Goal: Information Seeking & Learning: Learn about a topic

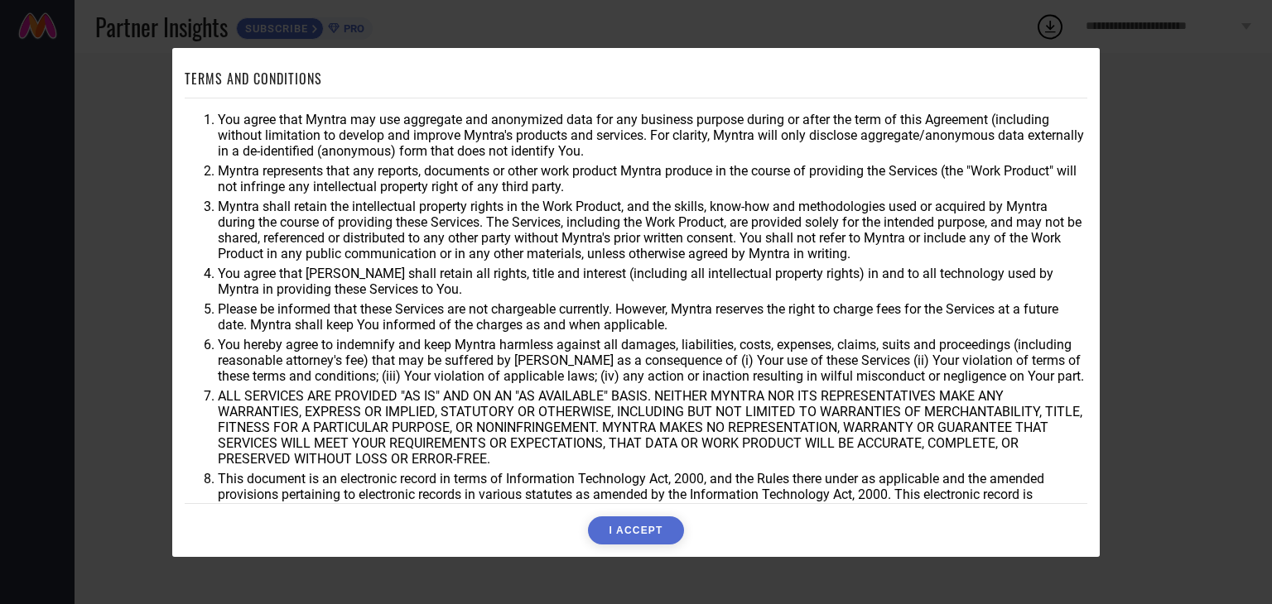
scroll to position [47, 0]
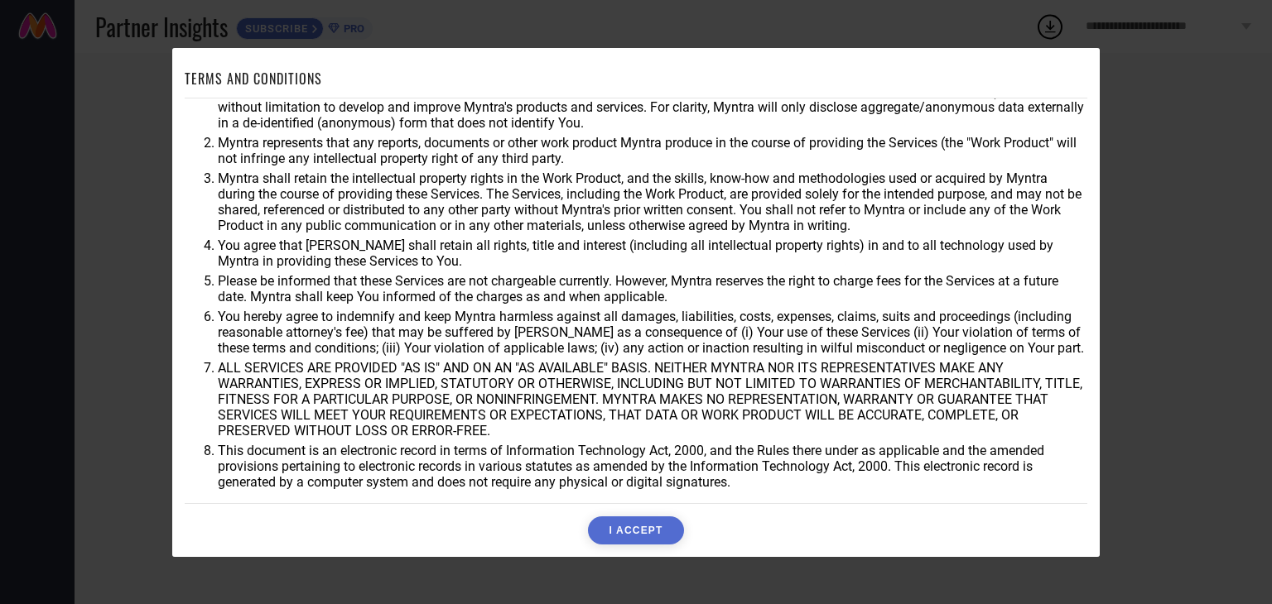
click at [626, 528] on button "I ACCEPT" at bounding box center [635, 531] width 95 height 28
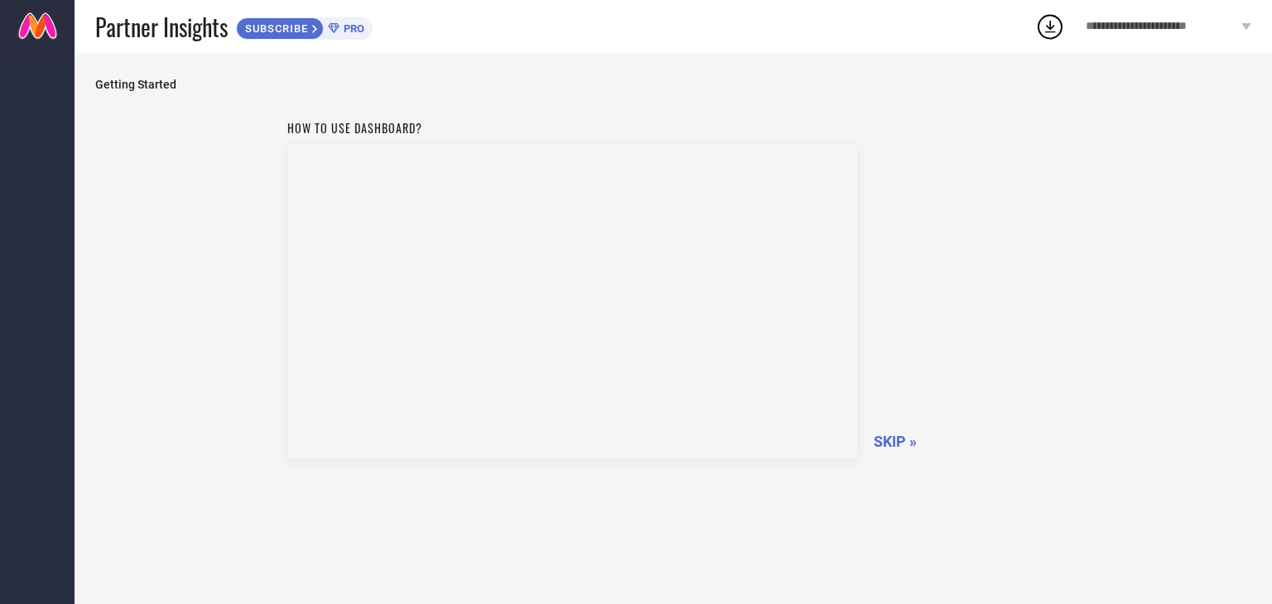
click at [628, 493] on div "How to use dashboard? SKIP »" at bounding box center [673, 346] width 1156 height 468
click at [281, 27] on span "SUBSCRIBE" at bounding box center [274, 28] width 75 height 12
click at [897, 438] on span "SKIP »" at bounding box center [894, 441] width 43 height 17
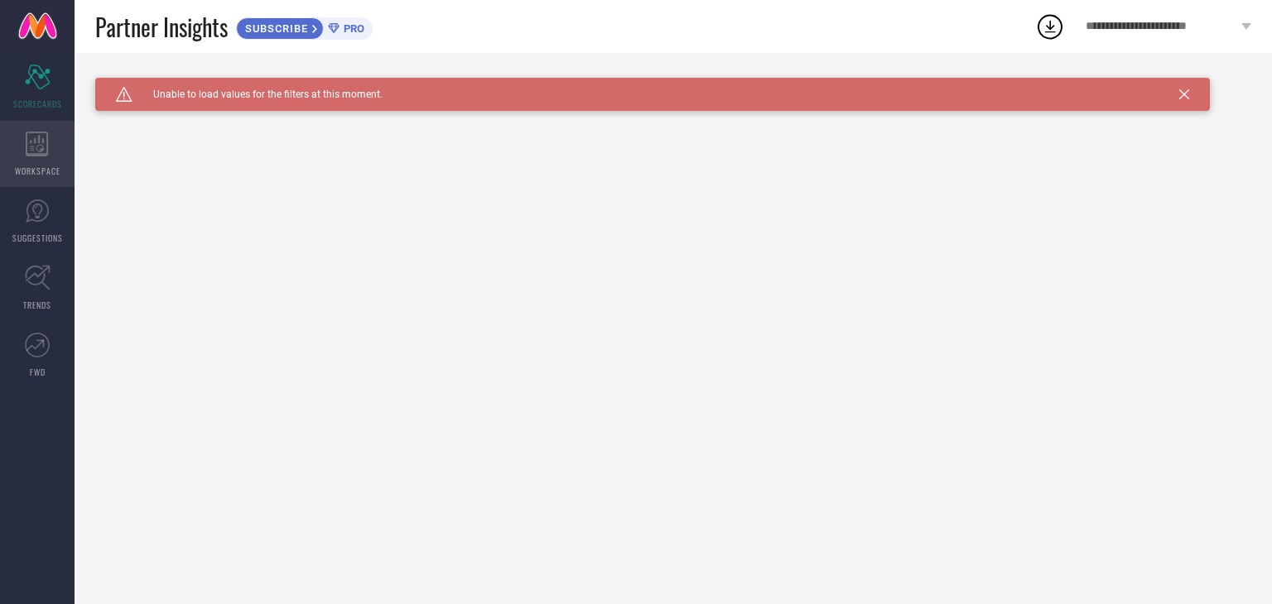
click at [41, 166] on span "WORKSPACE" at bounding box center [38, 171] width 46 height 12
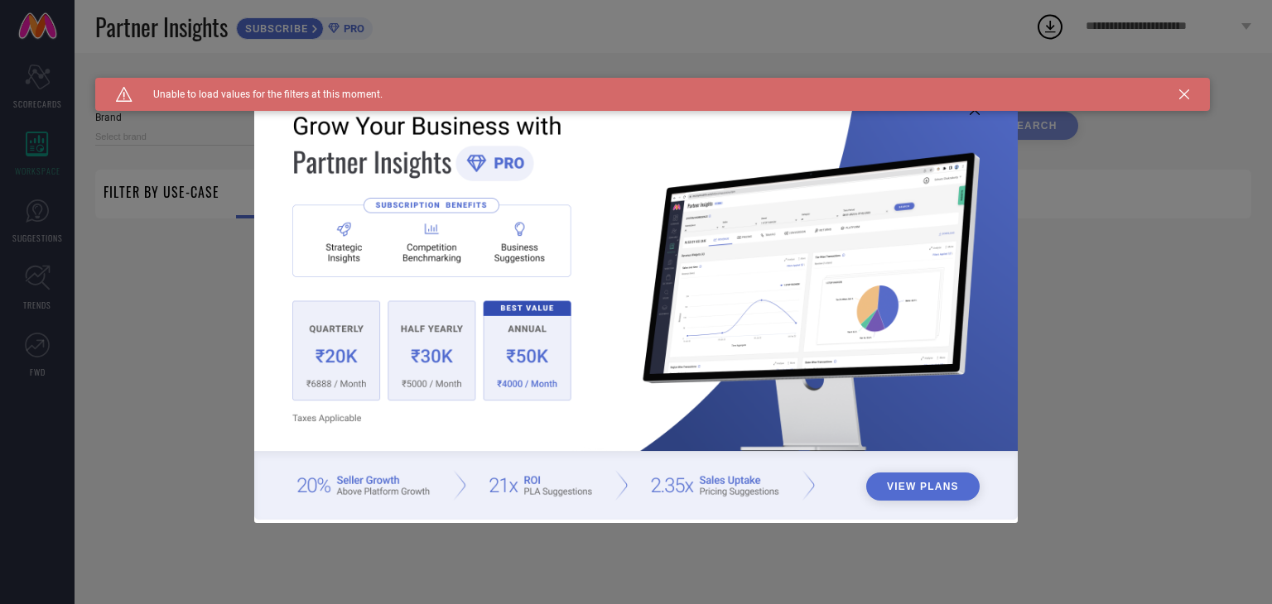
type input "1 STOP FASHION"
type input "All"
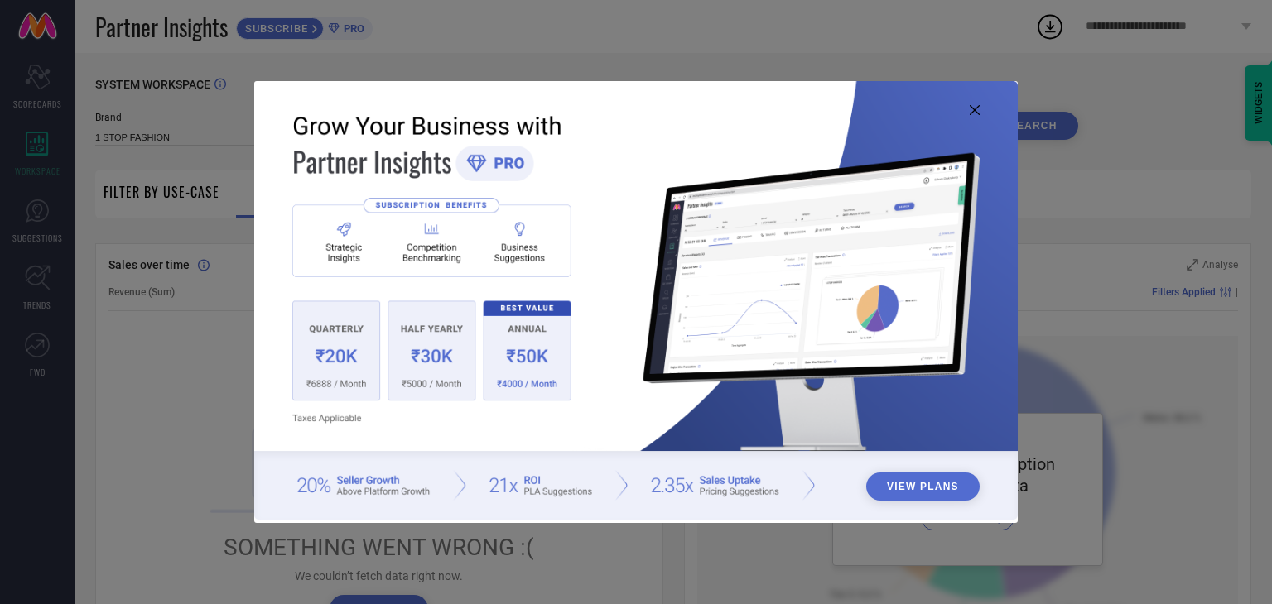
click at [972, 112] on icon at bounding box center [974, 110] width 10 height 10
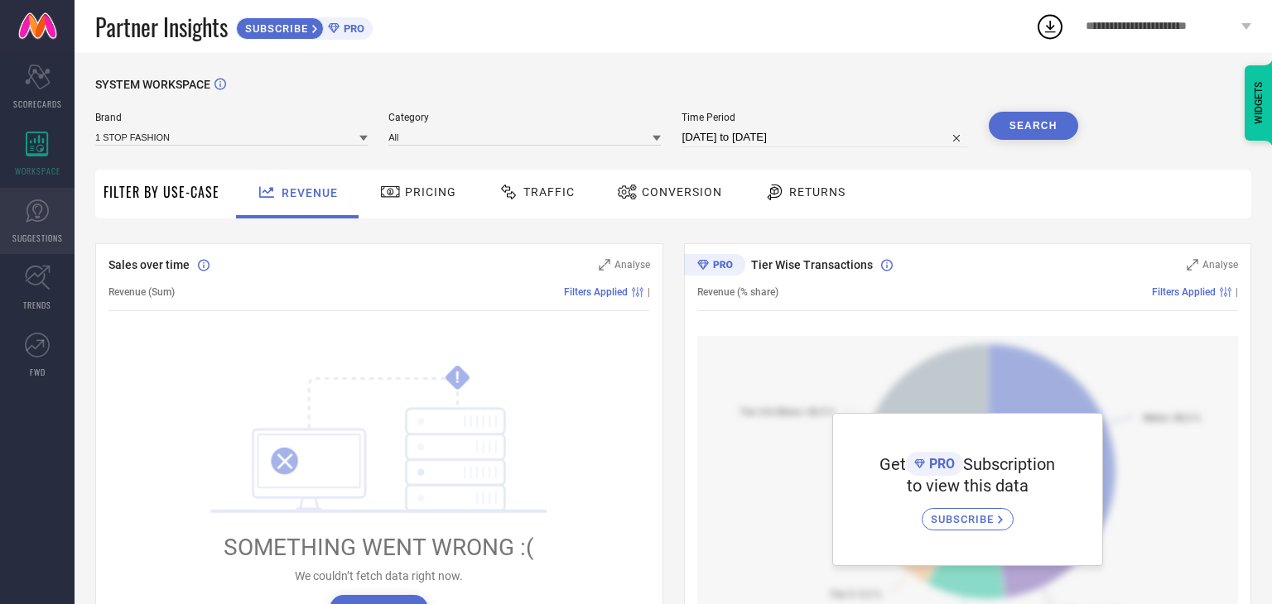
click at [46, 219] on icon at bounding box center [37, 211] width 25 height 25
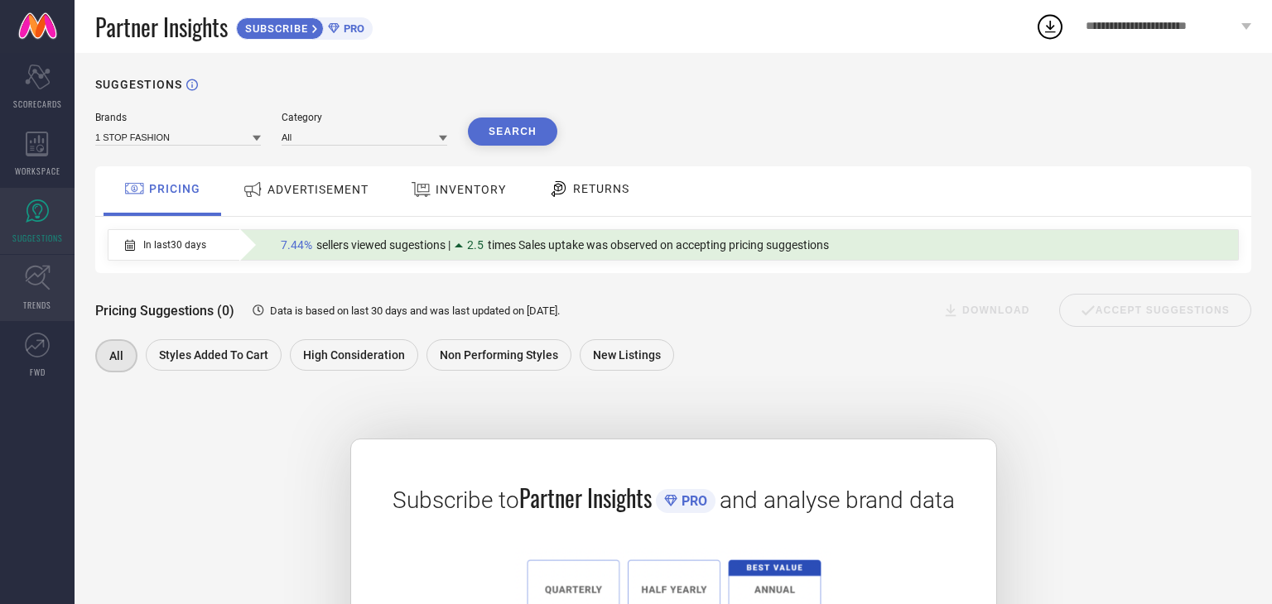
click at [39, 287] on icon at bounding box center [38, 278] width 26 height 26
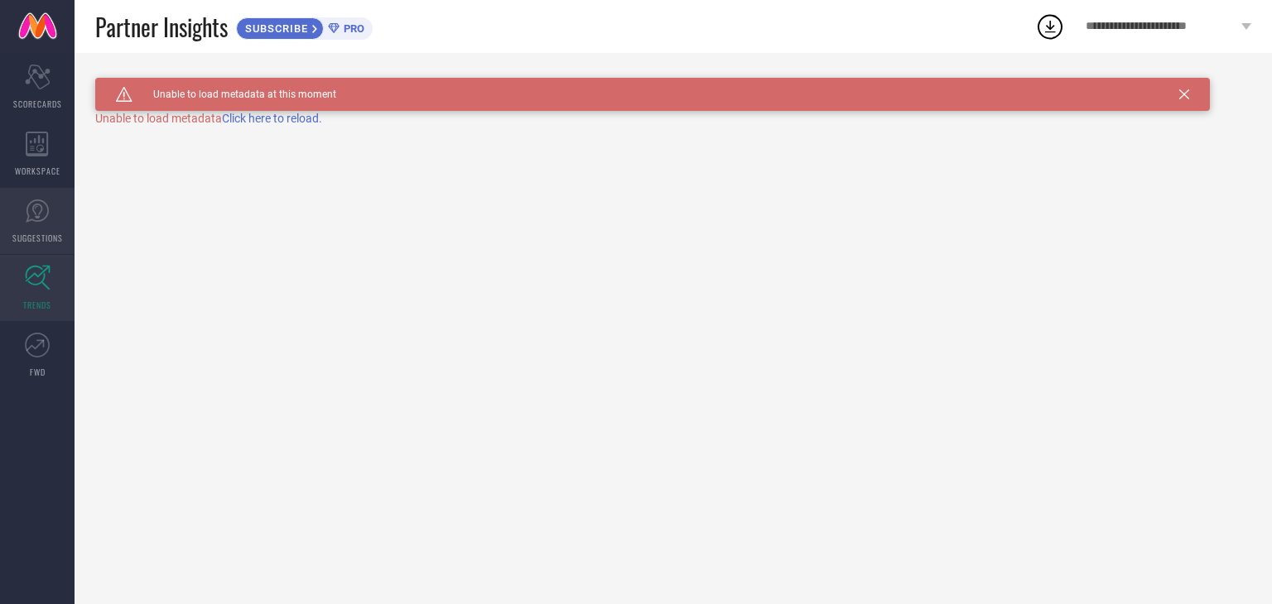
click at [41, 228] on link "SUGGESTIONS" at bounding box center [37, 221] width 75 height 66
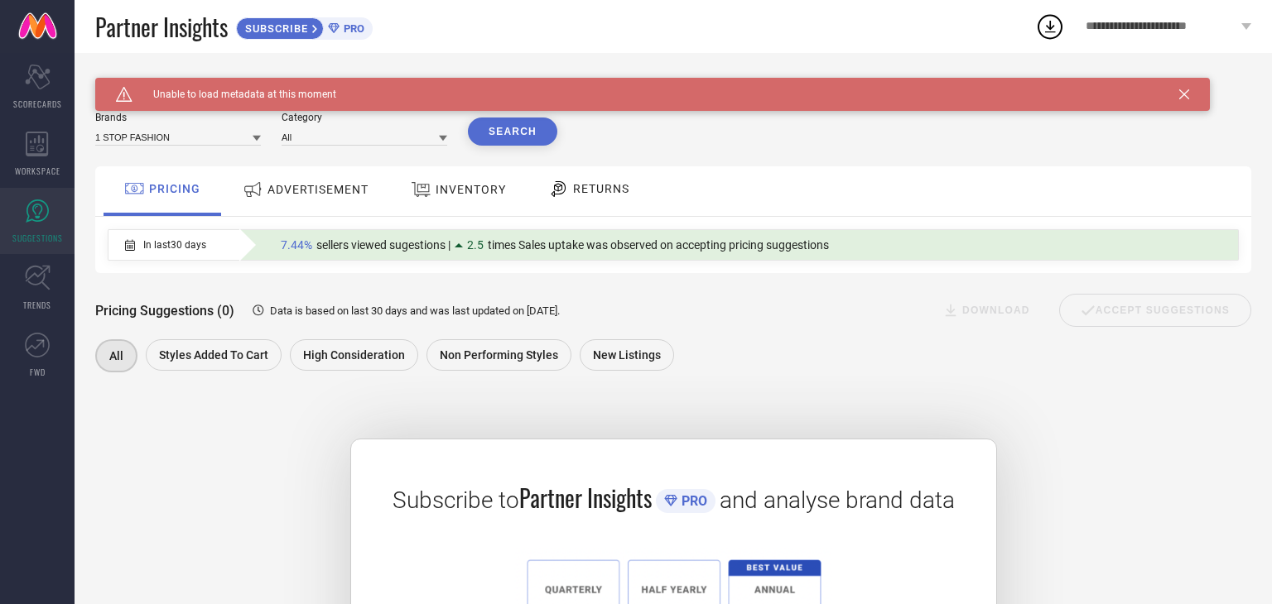
click at [314, 193] on span "ADVERTISEMENT" at bounding box center [317, 189] width 101 height 13
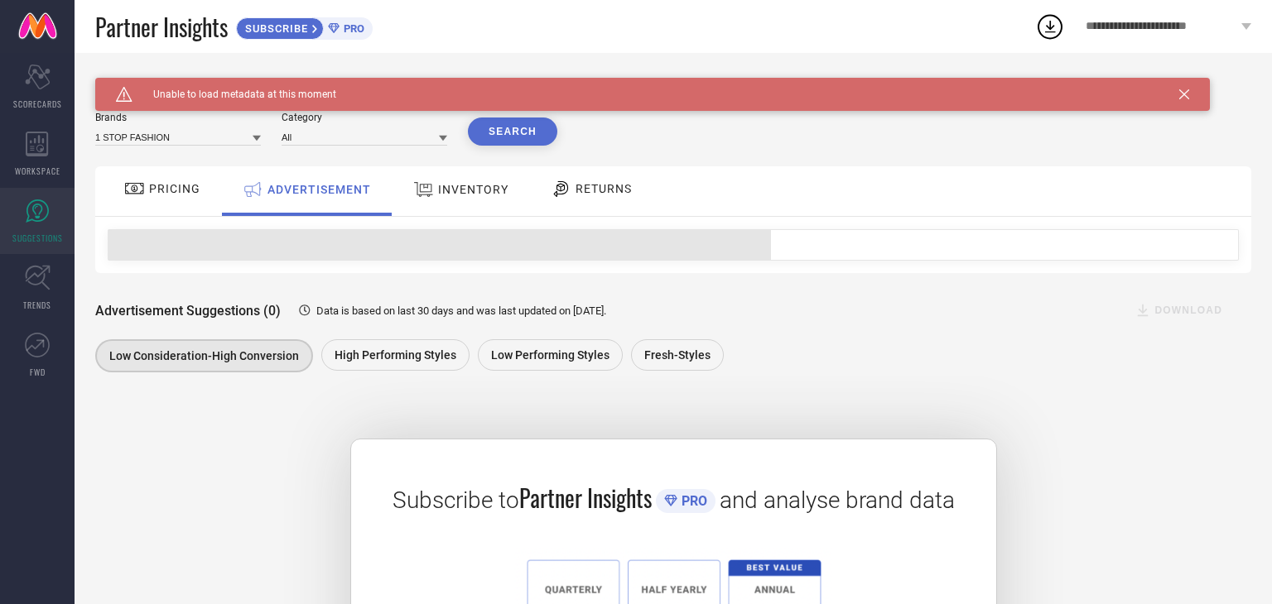
click at [180, 188] on span "PRICING" at bounding box center [174, 188] width 51 height 13
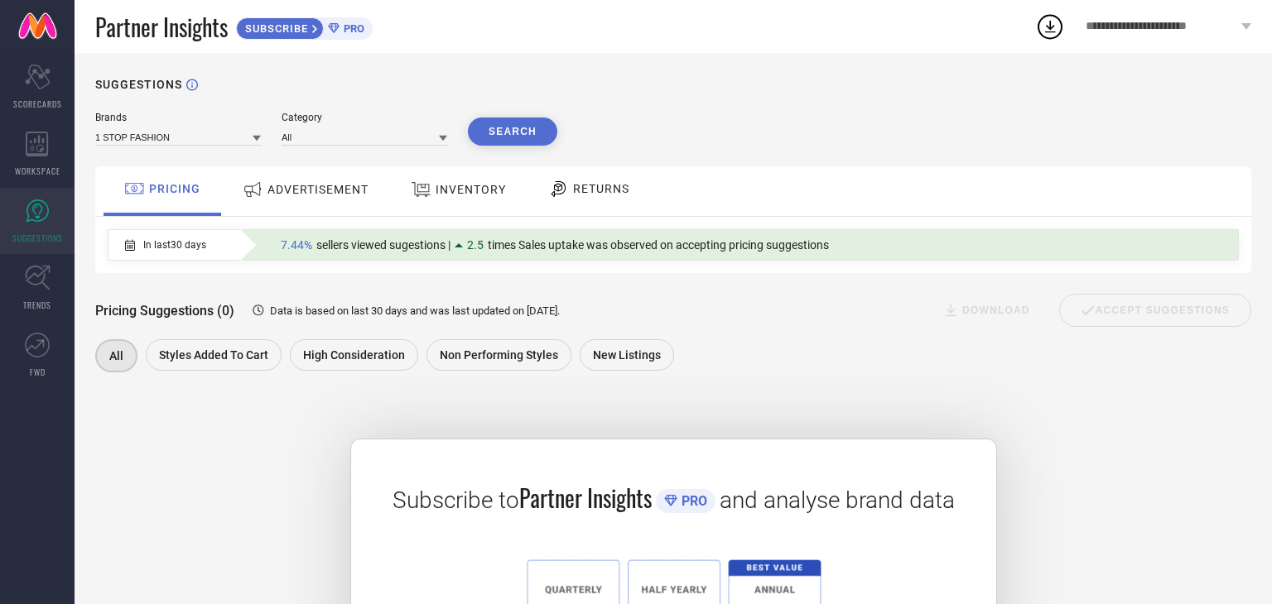
click at [467, 190] on span "INVENTORY" at bounding box center [470, 189] width 70 height 13
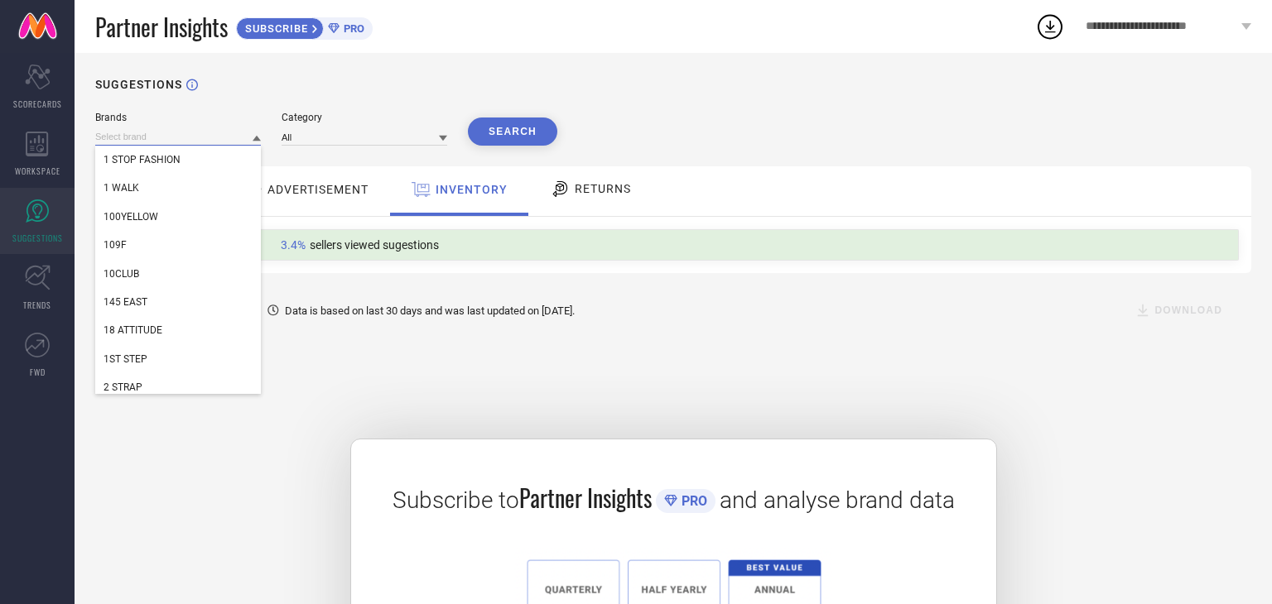
click at [217, 140] on input at bounding box center [178, 136] width 166 height 17
click at [321, 135] on input at bounding box center [364, 136] width 166 height 17
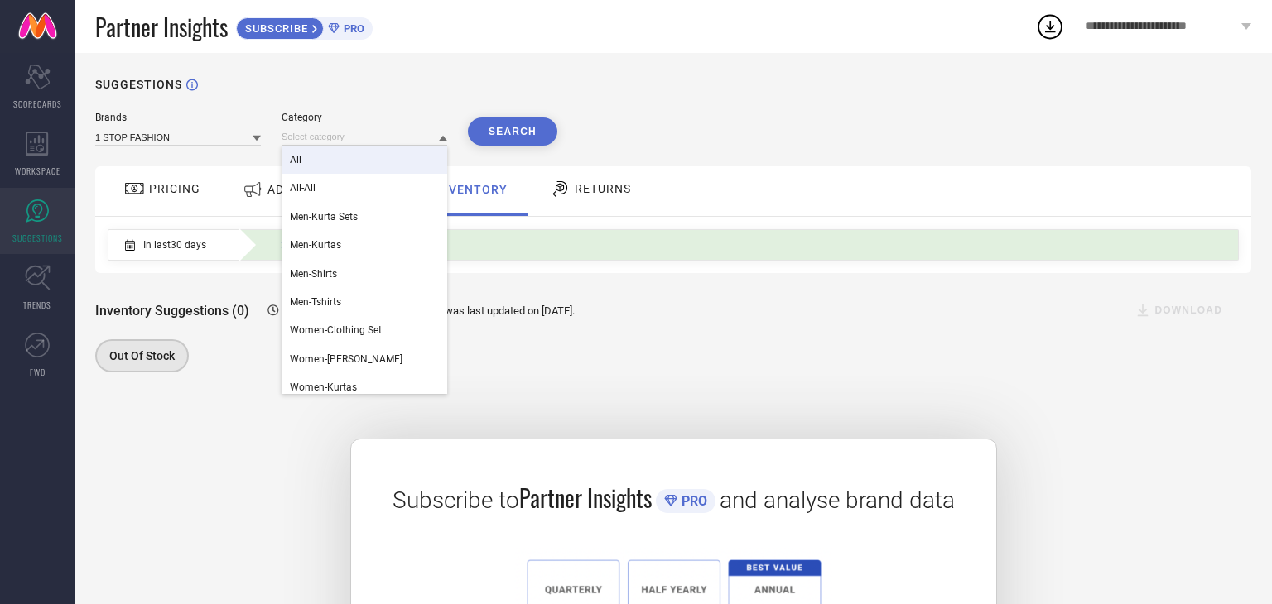
click at [618, 99] on div "SUGGESTIONS Brands 1 STOP FASHION Category All All-All Men-Kurta Sets Men-Kurta…" at bounding box center [673, 434] width 1197 height 762
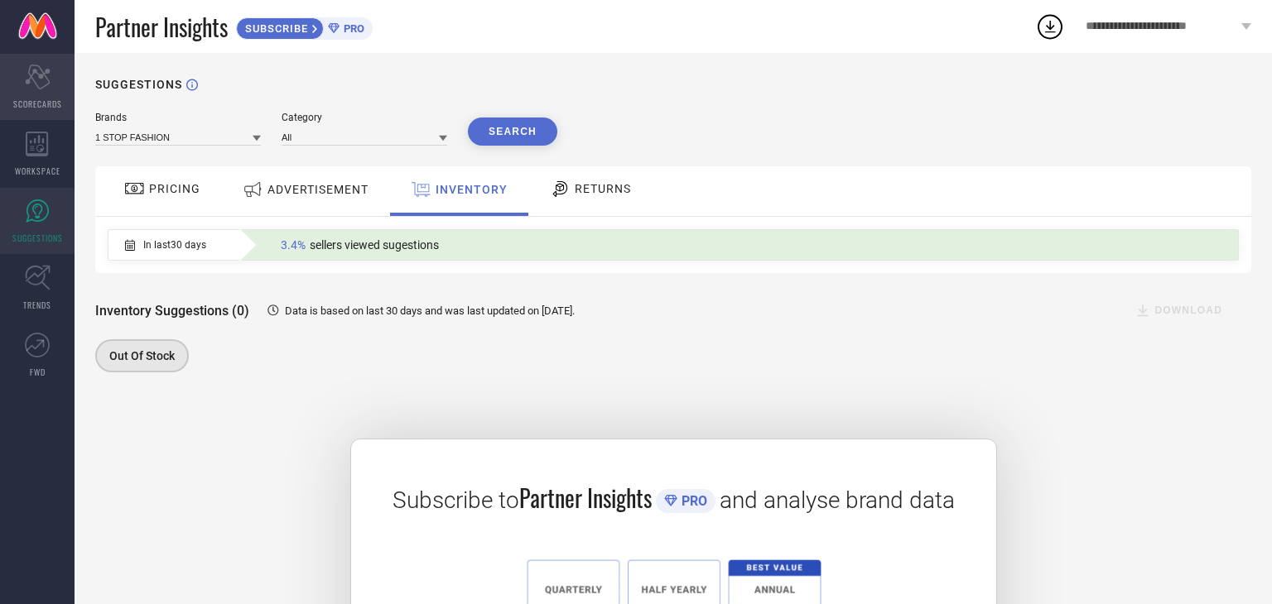
click at [43, 84] on icon "Scorecard" at bounding box center [38, 77] width 26 height 25
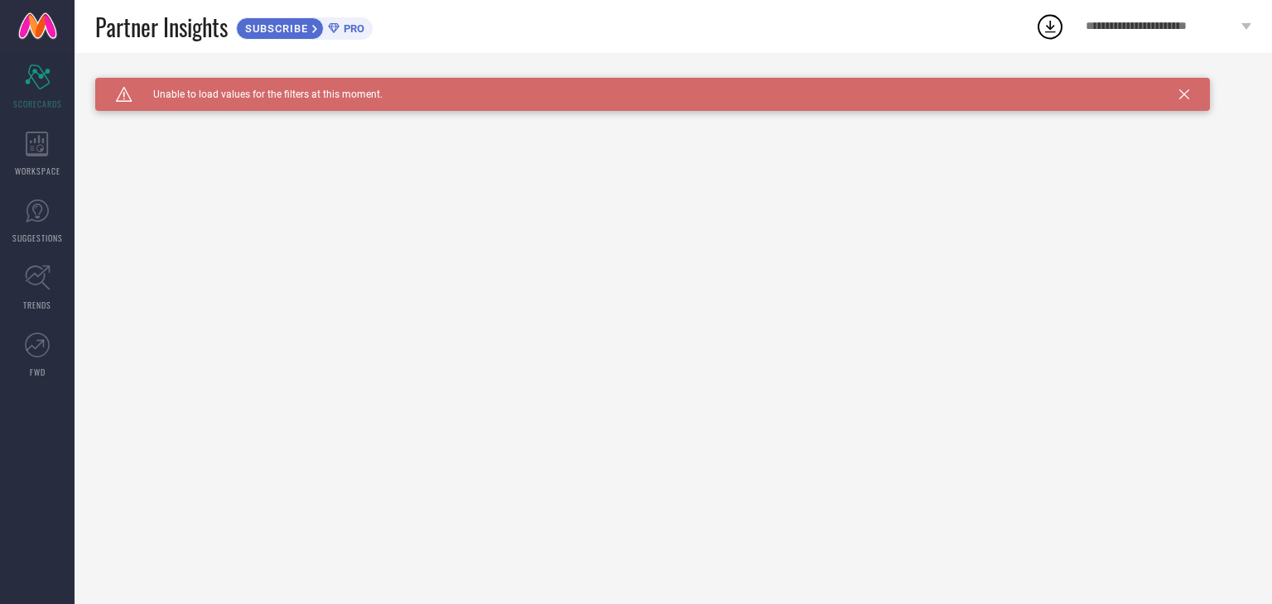
drag, startPoint x: 330, startPoint y: 103, endPoint x: 318, endPoint y: 97, distance: 14.1
click at [330, 105] on div "Caution Created with Sketch. Unable to load values for the filters at this mome…" at bounding box center [652, 94] width 1114 height 33
